Goal: Transaction & Acquisition: Purchase product/service

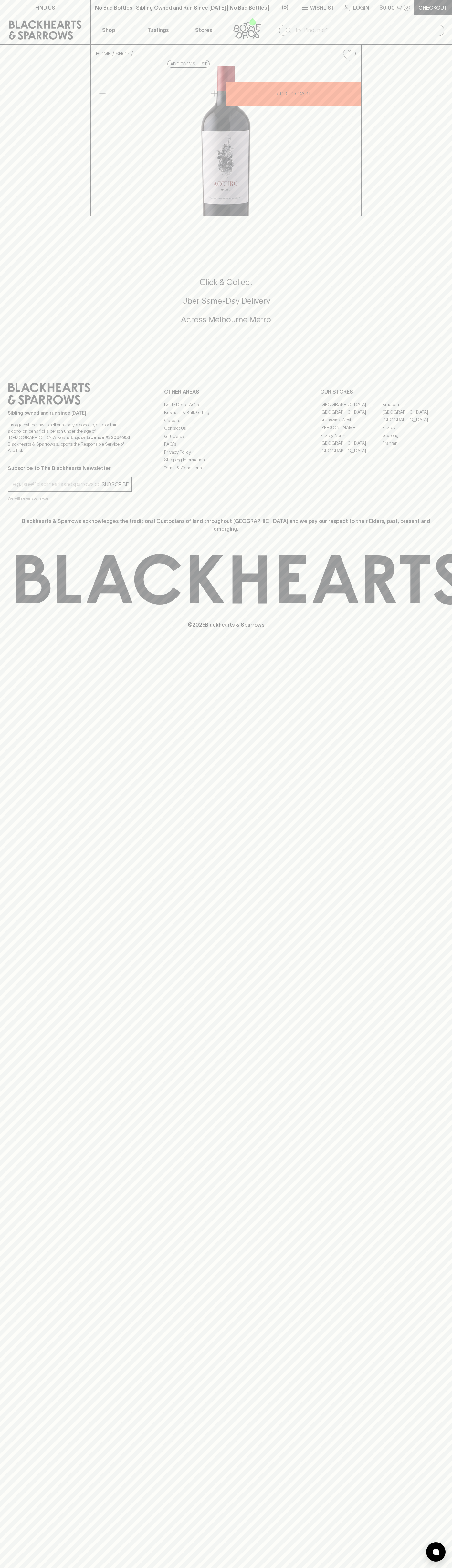
click at [286, 2] on link at bounding box center [284, 7] width 27 height 15
click at [451, 391] on html "FIND US | No Bad Bottles | Sibling Owned and Run Since [DATE] | No Bad Bottles …" at bounding box center [226, 784] width 452 height 1568
click at [0, 1567] on html "FIND US | No Bad Bottles | Sibling Owned and Run Since [DATE] | No Bad Bottles …" at bounding box center [226, 784] width 452 height 1568
click at [3, 746] on div "FIND US | No Bad Bottles | Sibling Owned and Run Since [DATE] | No Bad Bottles …" at bounding box center [226, 784] width 452 height 1568
